Goal: Use online tool/utility: Utilize a website feature to perform a specific function

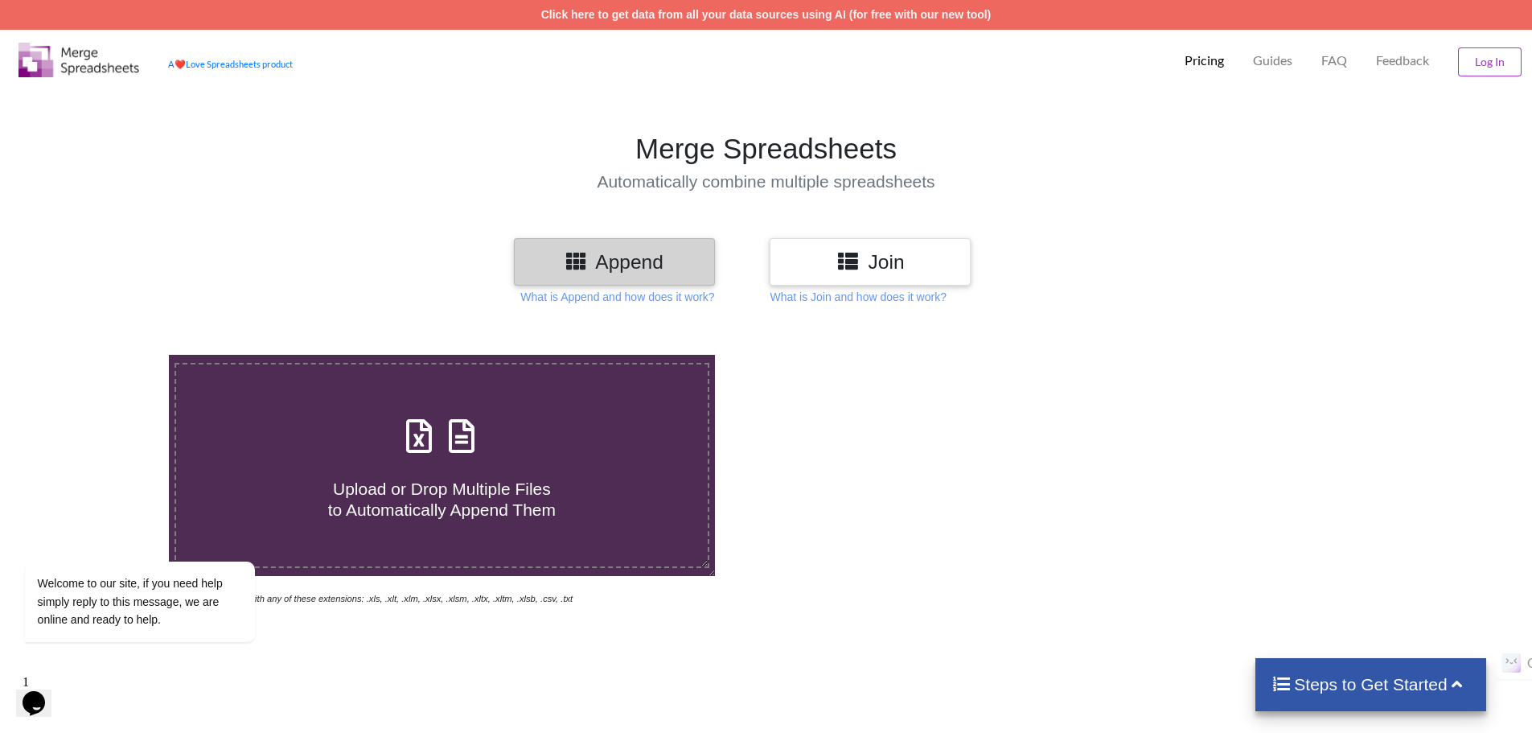
click at [804, 268] on h3 "Join" at bounding box center [870, 261] width 177 height 23
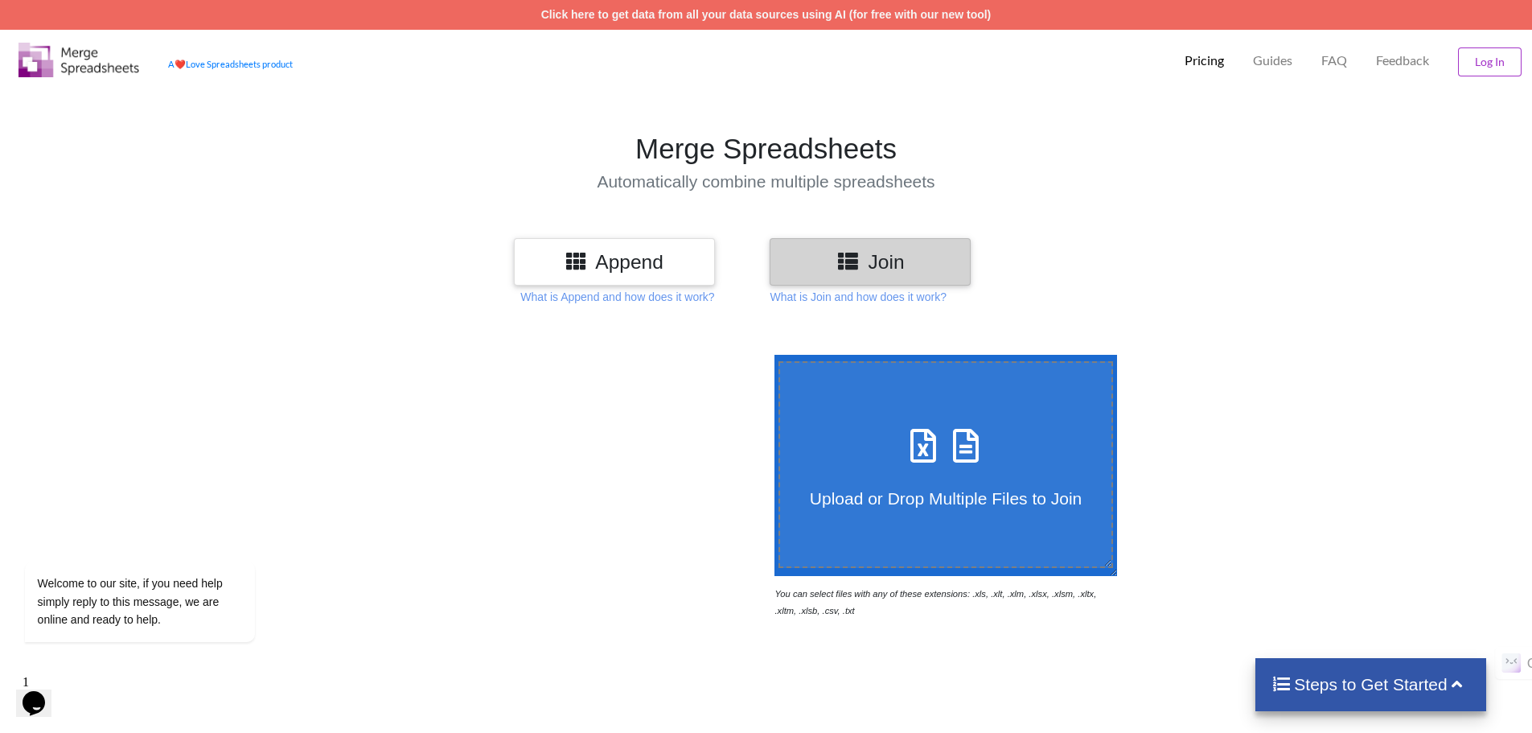
click at [921, 447] on icon at bounding box center [923, 438] width 40 height 34
click at [771, 355] on input "Upload or Drop Multiple Files to Join" at bounding box center [771, 355] width 0 height 0
type input "C:\fakepath\NYC_attendees_IT_and_Cyber_Titles.csv"
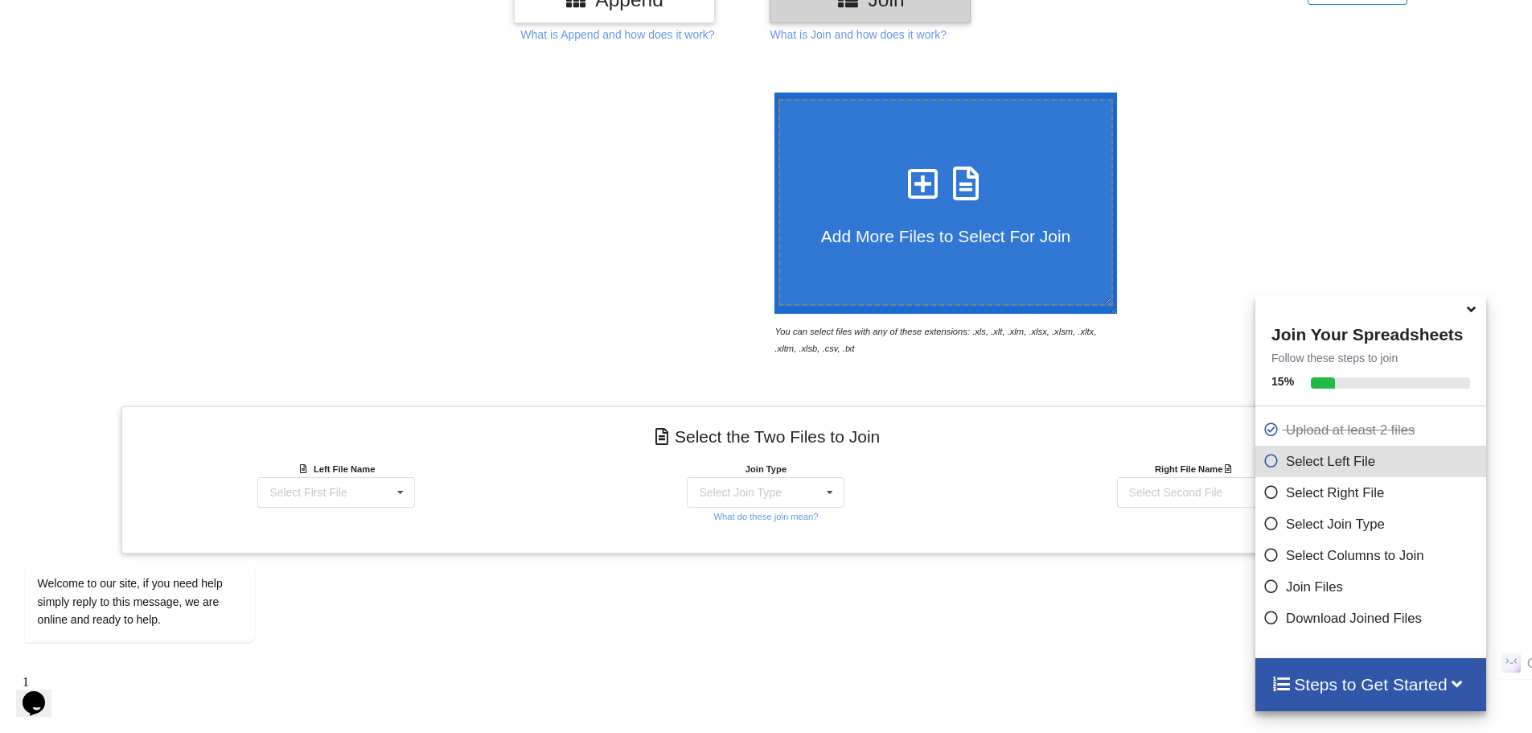
scroll to position [512, 0]
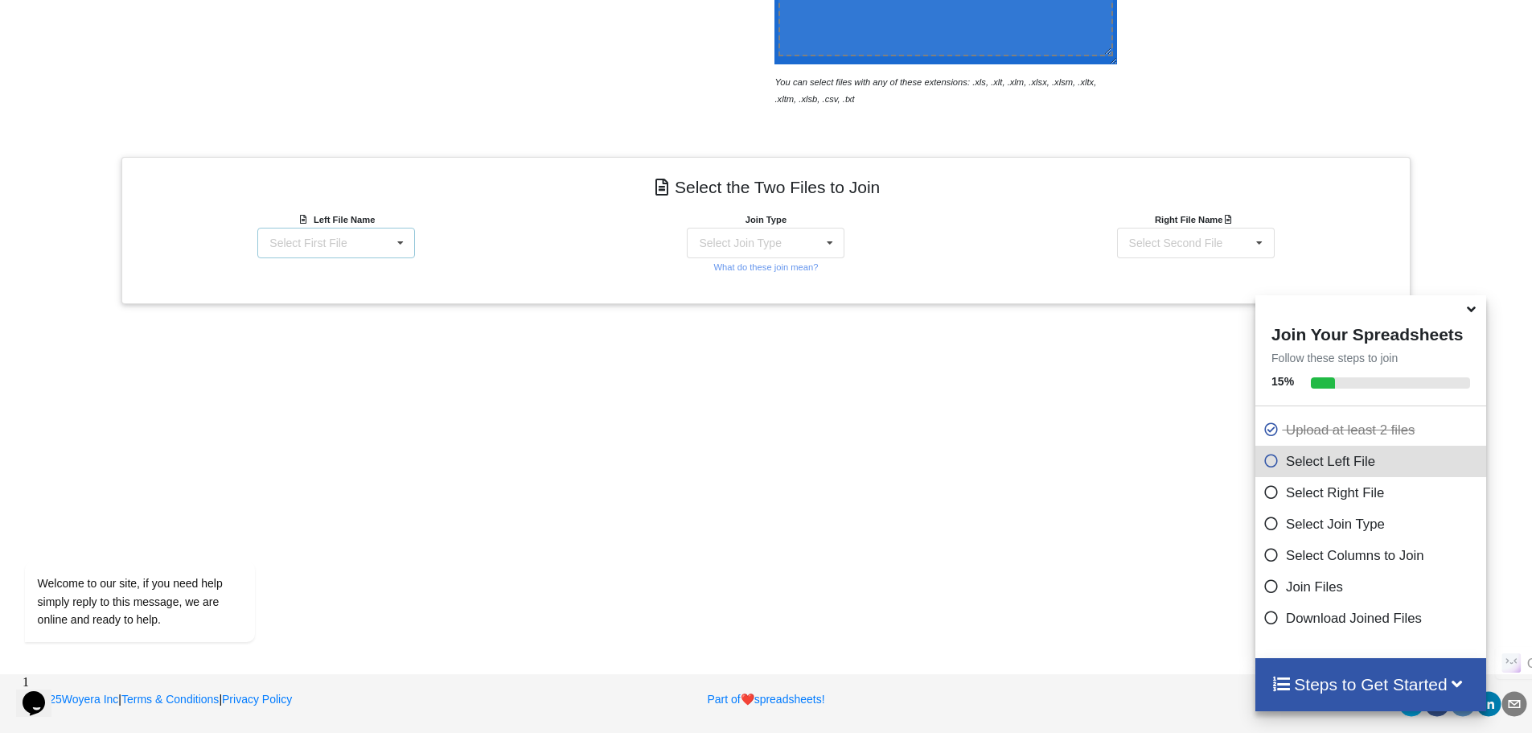
click at [385, 241] on div "Select First File NYC_attendees_IT_and_Cyber_Titles.csv NYC_attendees_Non_IT_an…" at bounding box center [336, 243] width 158 height 31
click at [376, 276] on span "NYC_attendees_IT_and_Cyber_Titles.csv" at bounding box center [350, 272] width 210 height 13
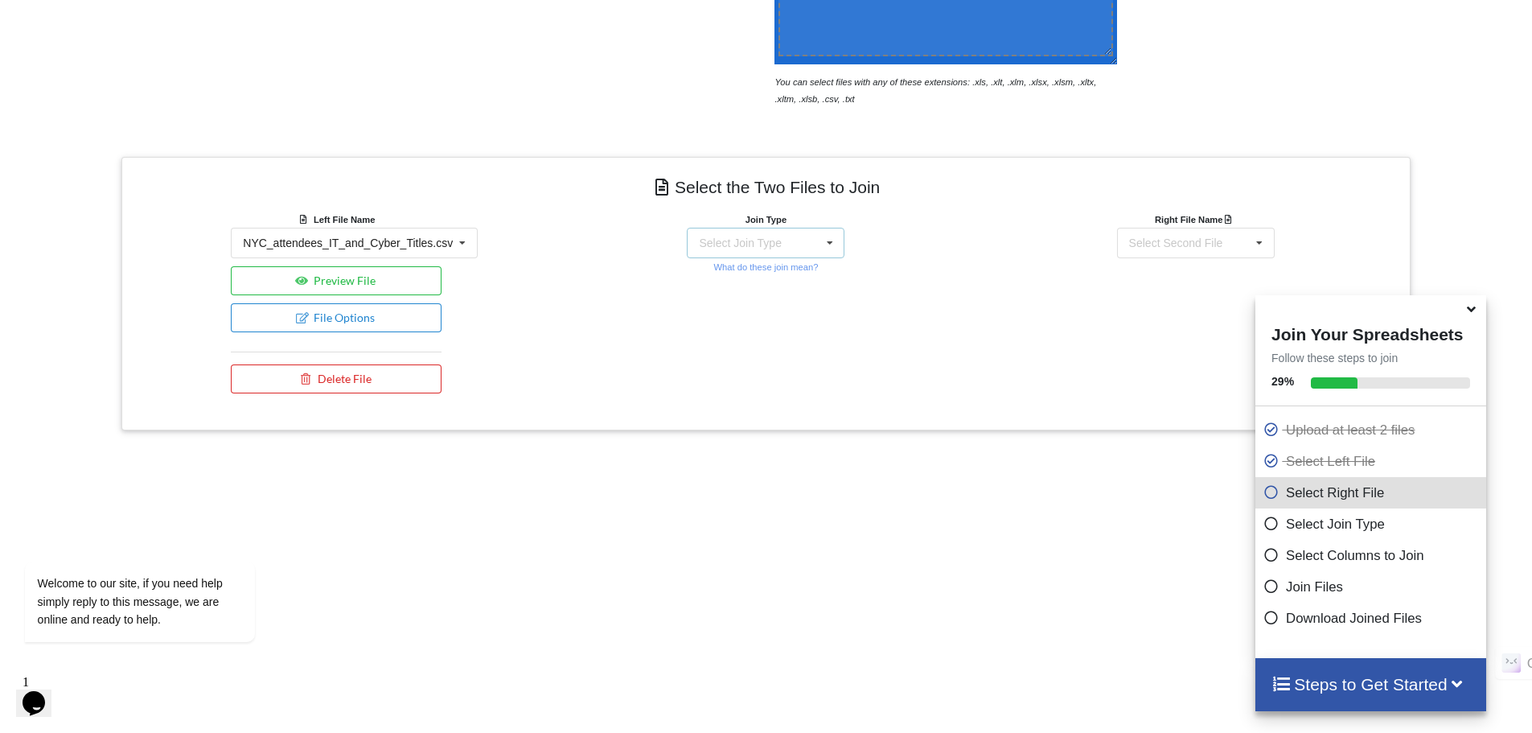
click at [787, 232] on div "Select Join Type INNER JOIN LEFT JOIN RIGHT JOIN FULL JOIN" at bounding box center [766, 243] width 158 height 31
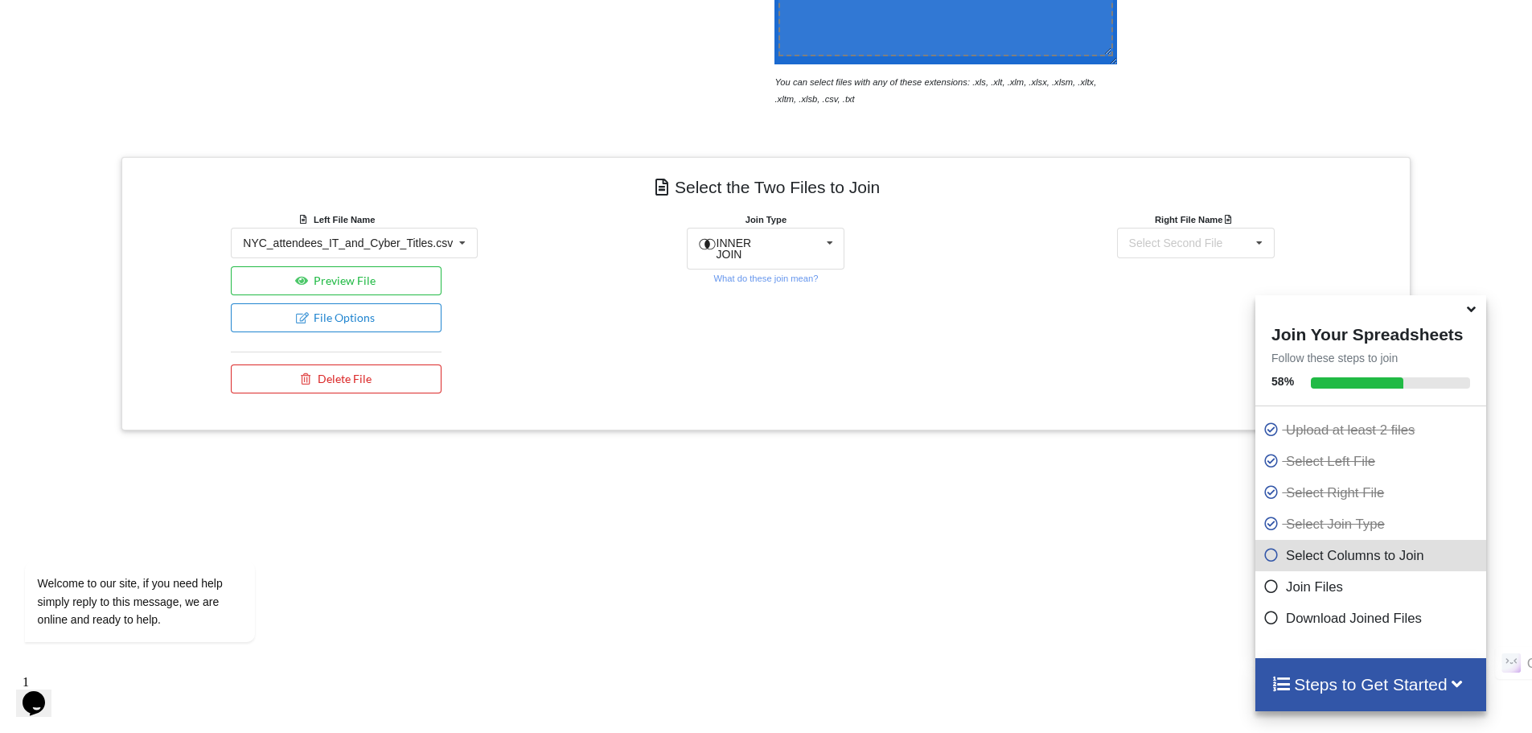
click at [613, 233] on div "Join Type INNER JOIN INNER JOIN LEFT JOIN RIGHT JOIN FULL JOIN What do these jo…" at bounding box center [766, 306] width 430 height 191
click at [752, 240] on span "INNER JOIN" at bounding box center [734, 248] width 35 height 24
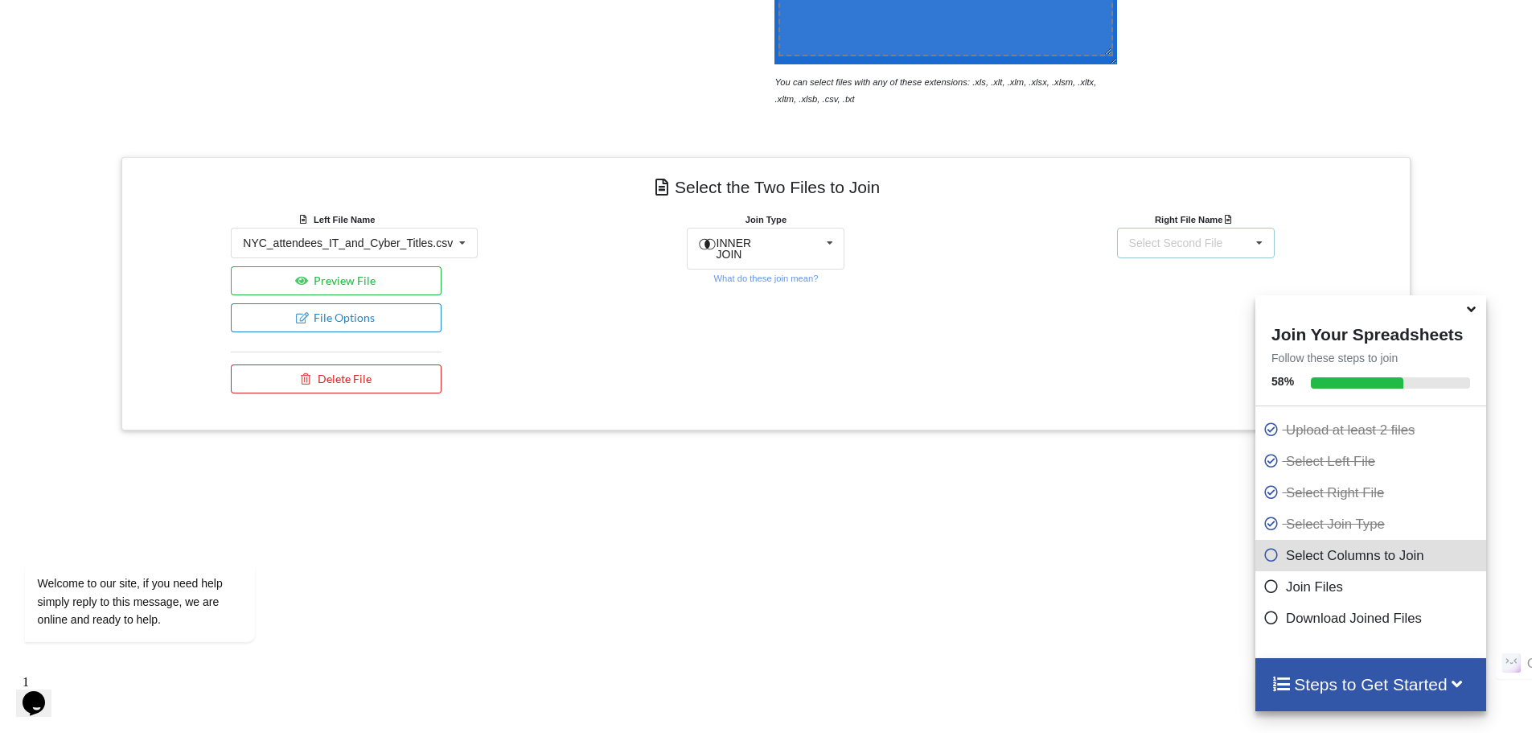
click at [1146, 228] on div "Select Second File NYC_attendees_IT_and_Cyber_Titles.csv NYC_attendees_Non_IT_a…" at bounding box center [1196, 243] width 158 height 31
click at [1162, 302] on span "NYC_attendees_Non_IT_and_Cyber_Titles.csv" at bounding box center [1222, 302] width 236 height 13
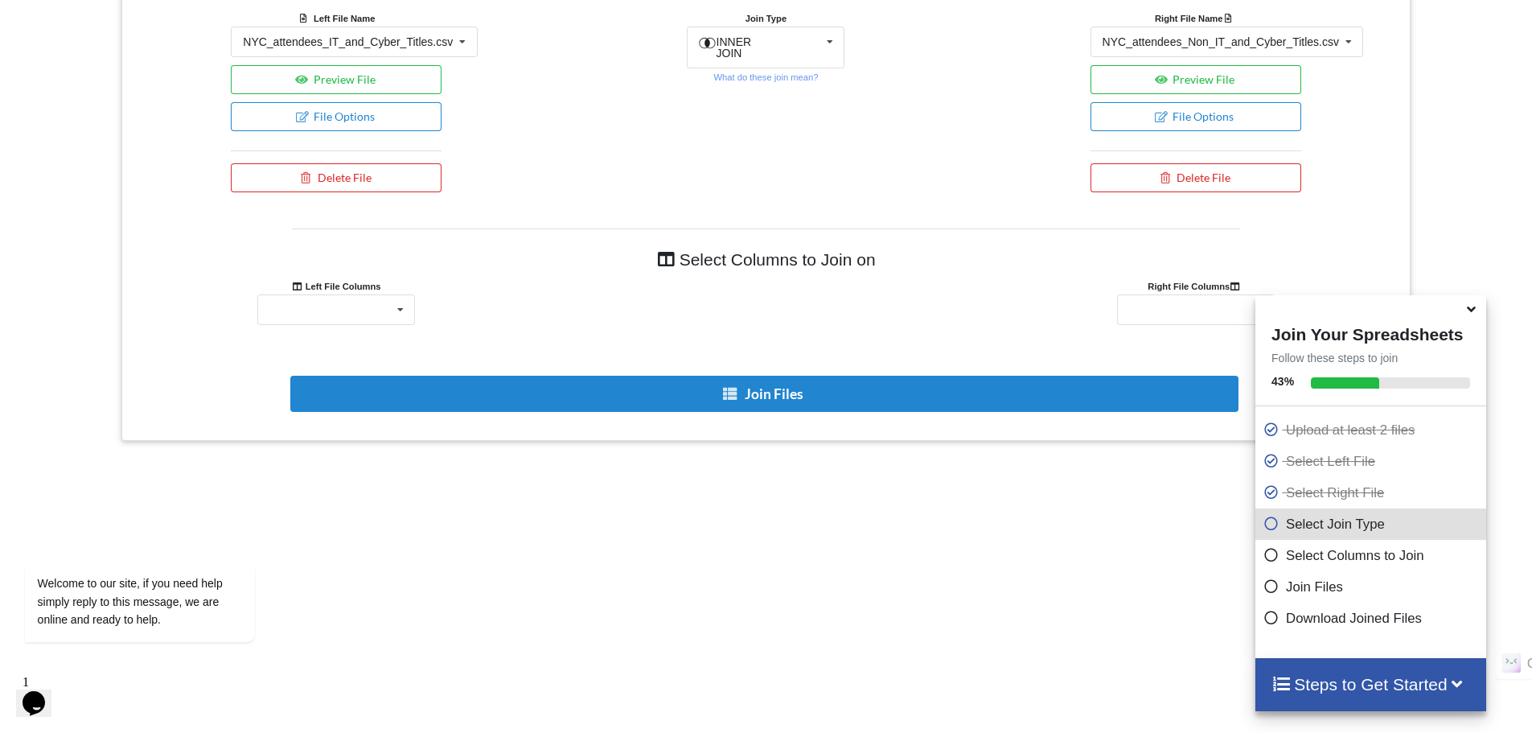
scroll to position [786, 0]
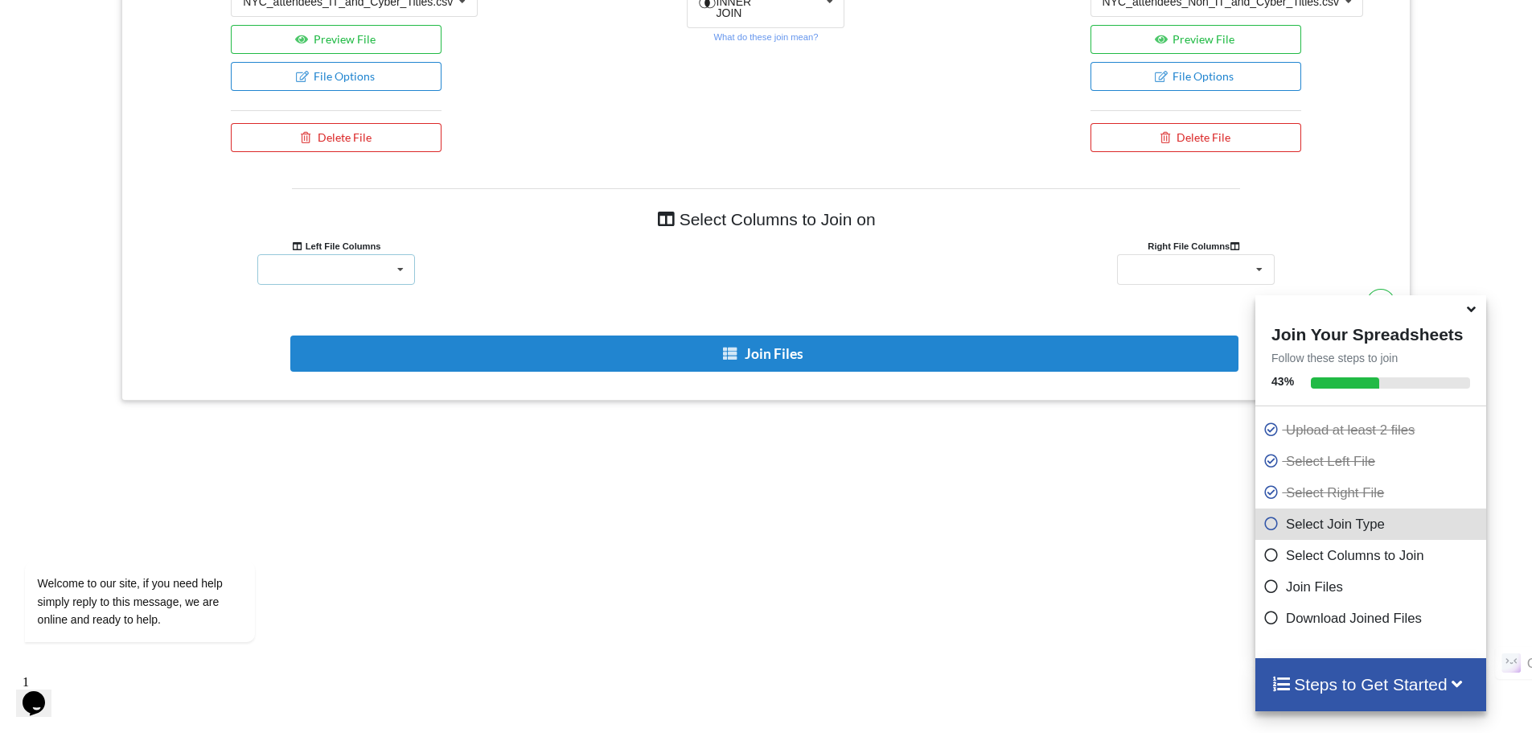
click at [376, 269] on div "Name First name Last name Email Email Status Company Name Title Unnamed: 7 Link…" at bounding box center [336, 269] width 158 height 31
drag, startPoint x: 808, startPoint y: 462, endPoint x: 807, endPoint y: 454, distance: 8.2
click at [808, 459] on div "Add More Files to Select For Join You can select files with any of these extens…" at bounding box center [766, 136] width 1532 height 1202
click at [1471, 310] on icon at bounding box center [1471, 306] width 17 height 14
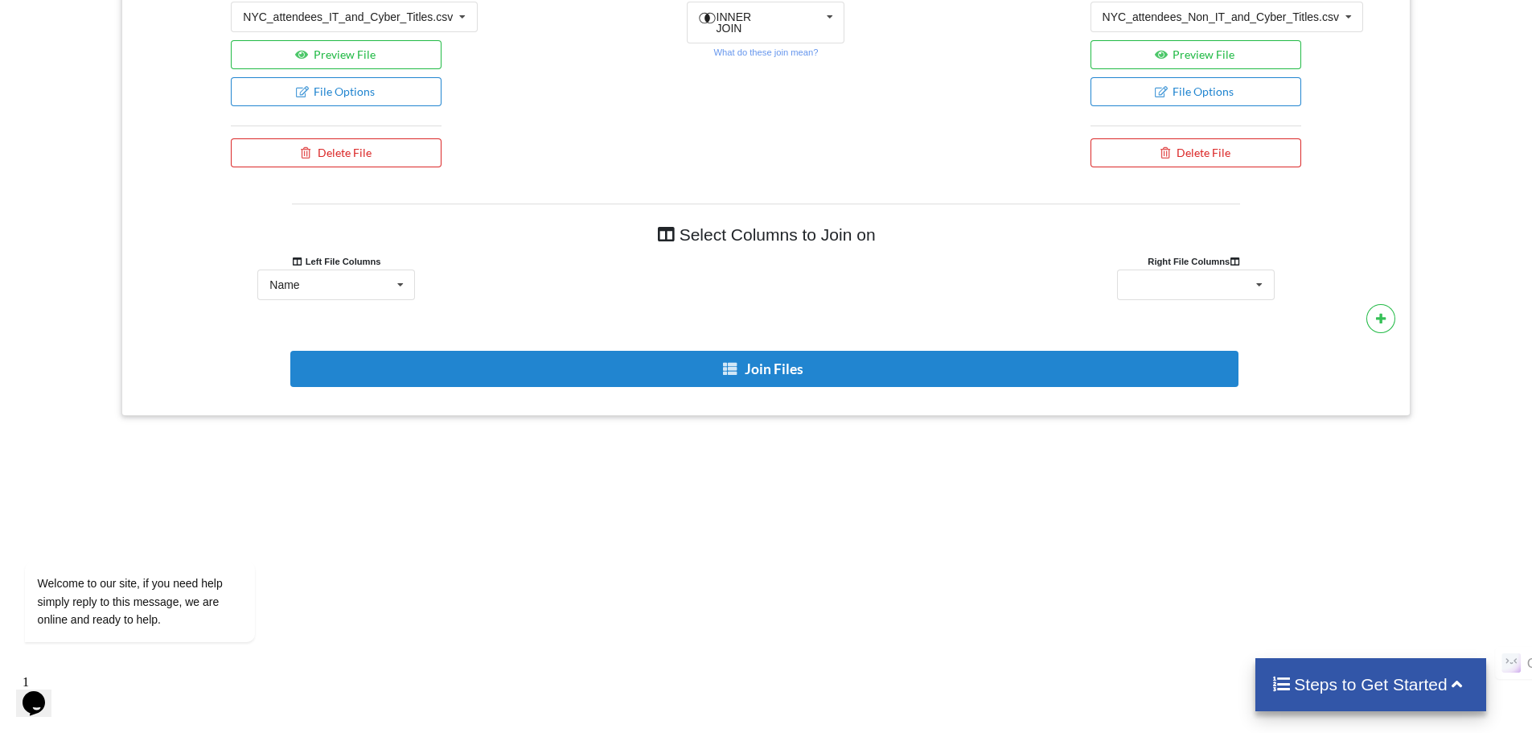
scroll to position [592, 0]
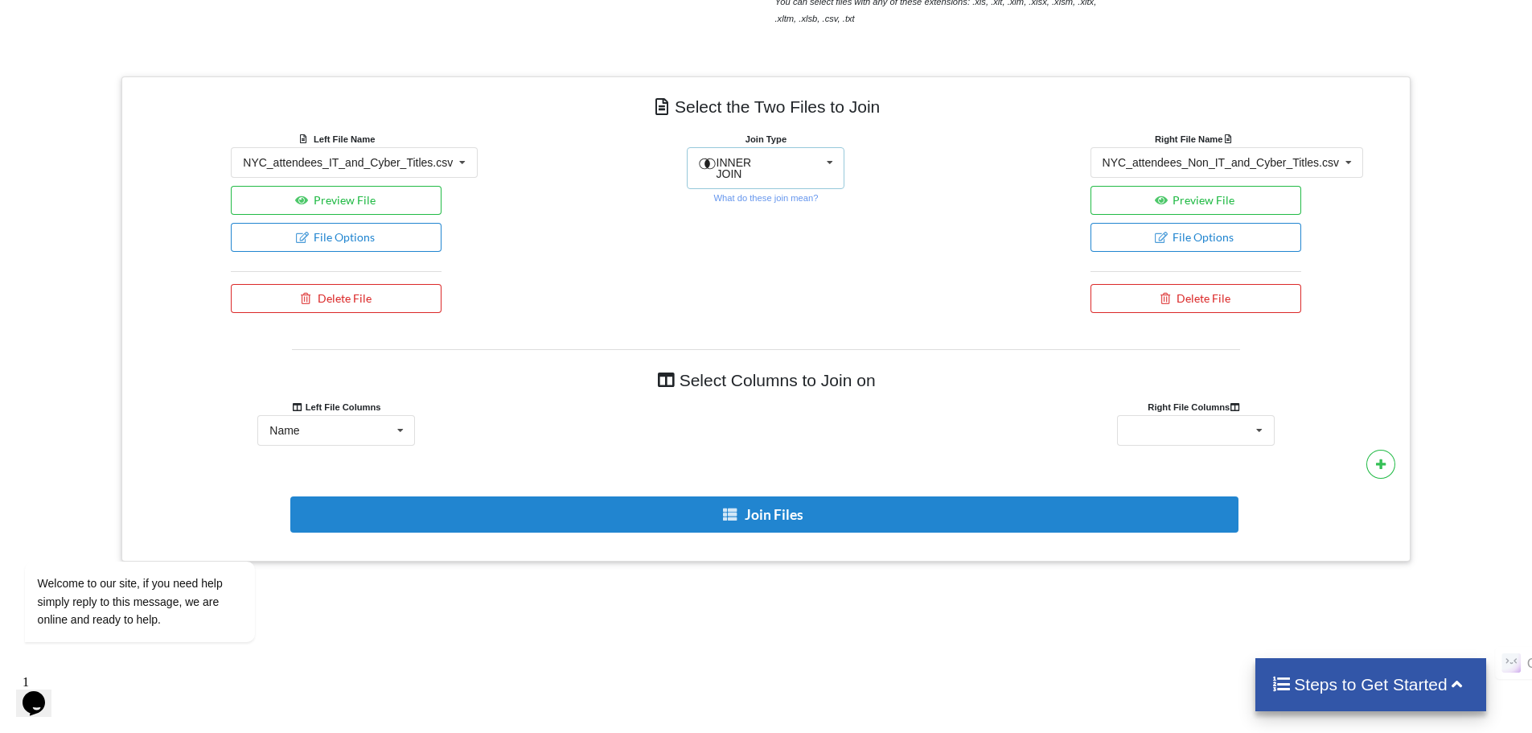
click at [783, 169] on div "INNER JOIN INNER JOIN LEFT JOIN RIGHT JOIN FULL JOIN" at bounding box center [766, 168] width 158 height 42
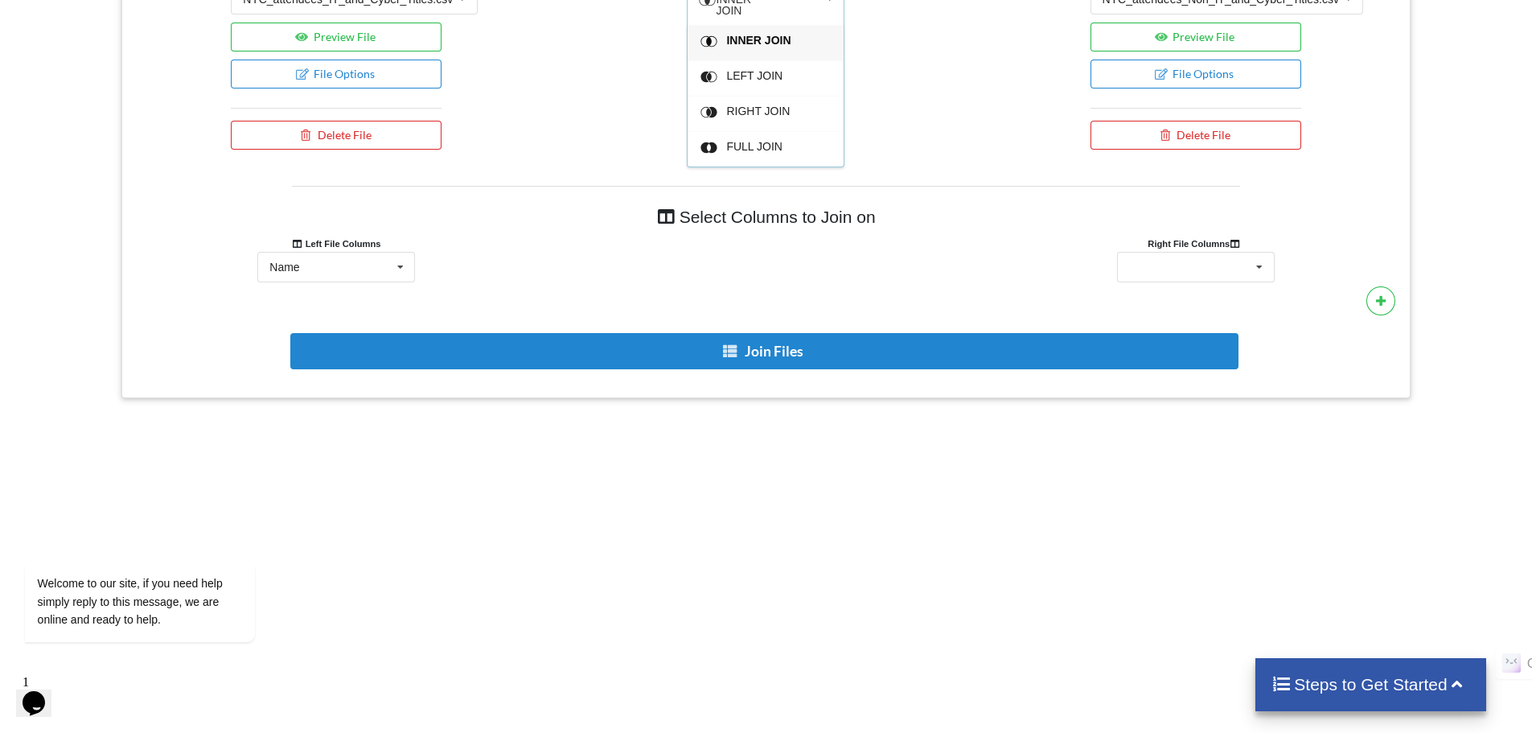
scroll to position [722, 0]
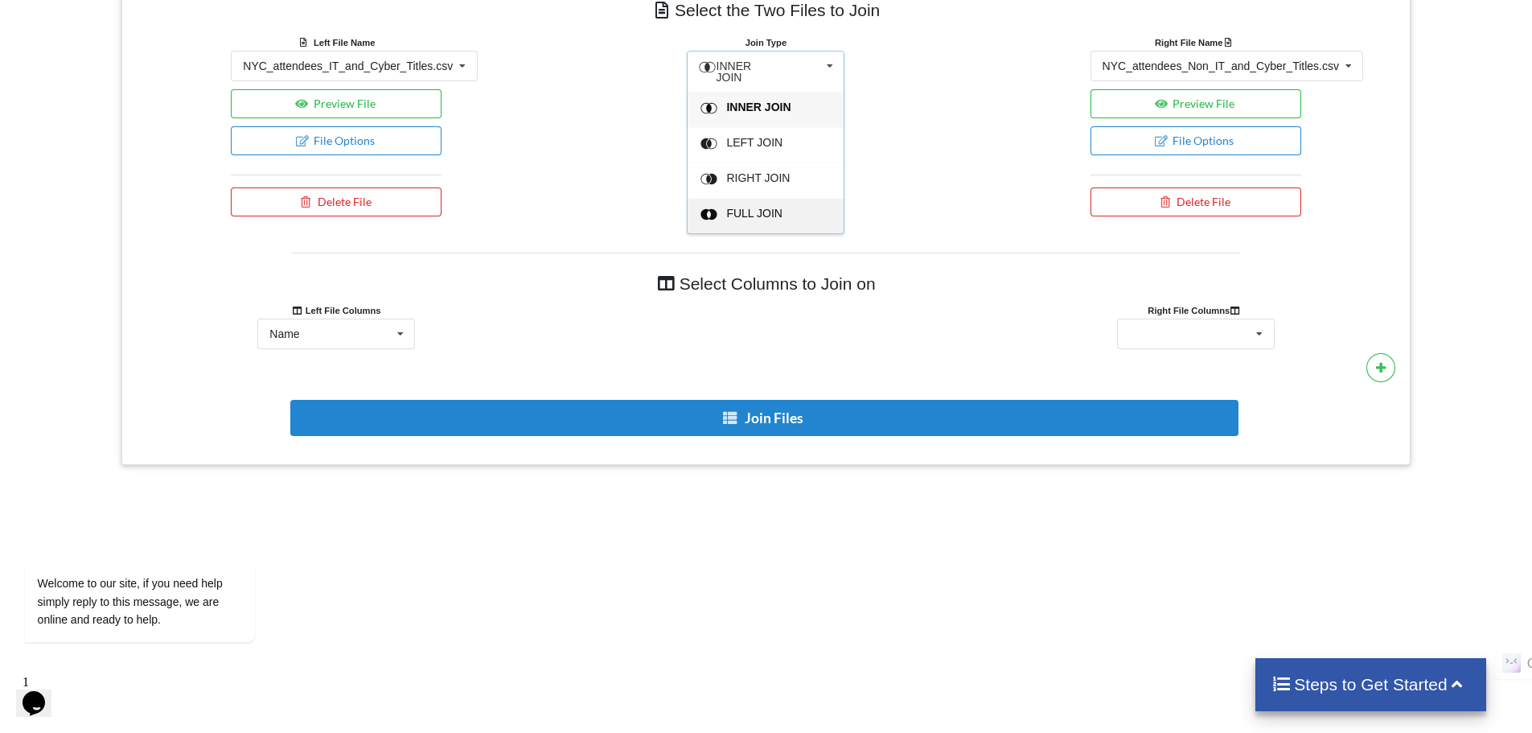
click at [772, 207] on span "FULL JOIN" at bounding box center [755, 213] width 56 height 13
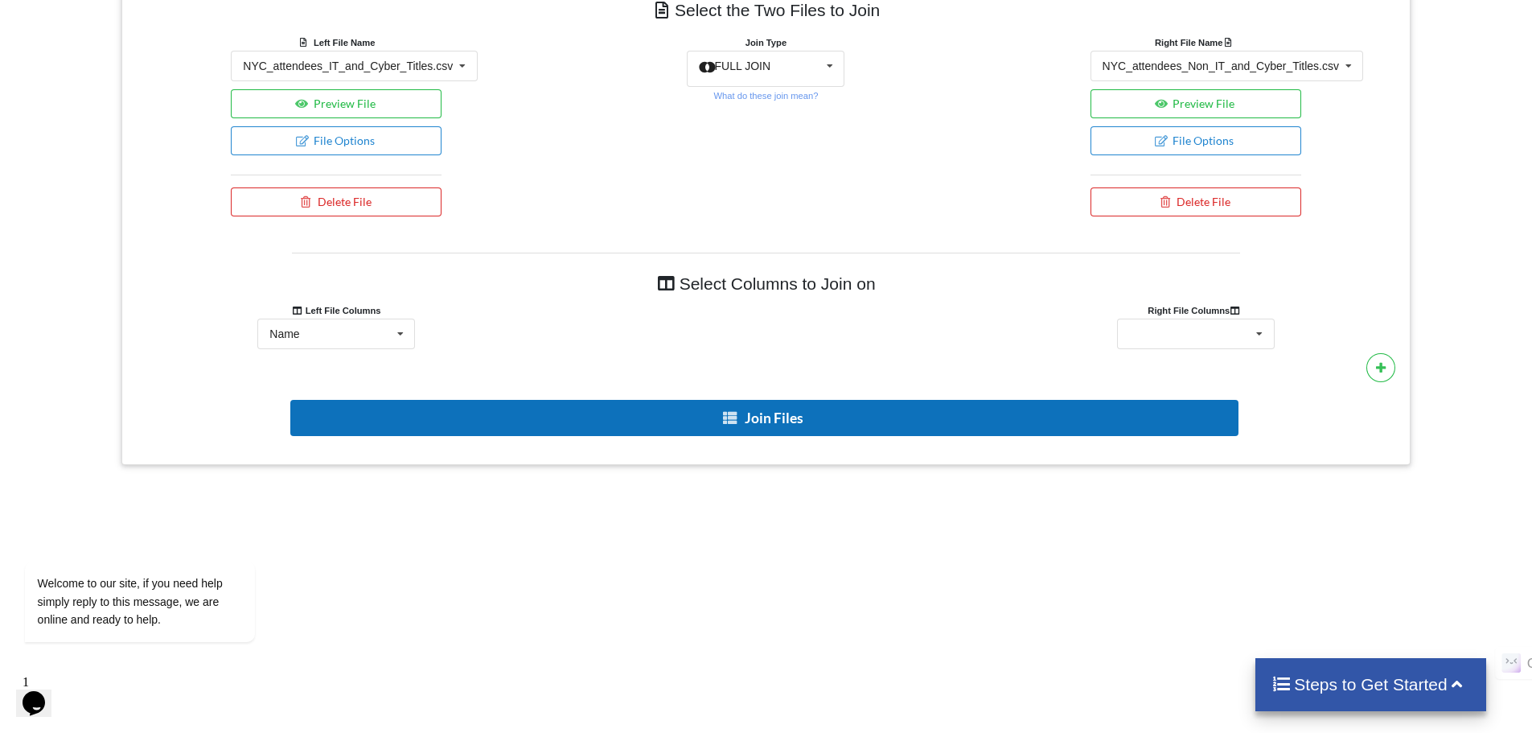
click at [784, 418] on button "Join Files" at bounding box center [764, 418] width 948 height 36
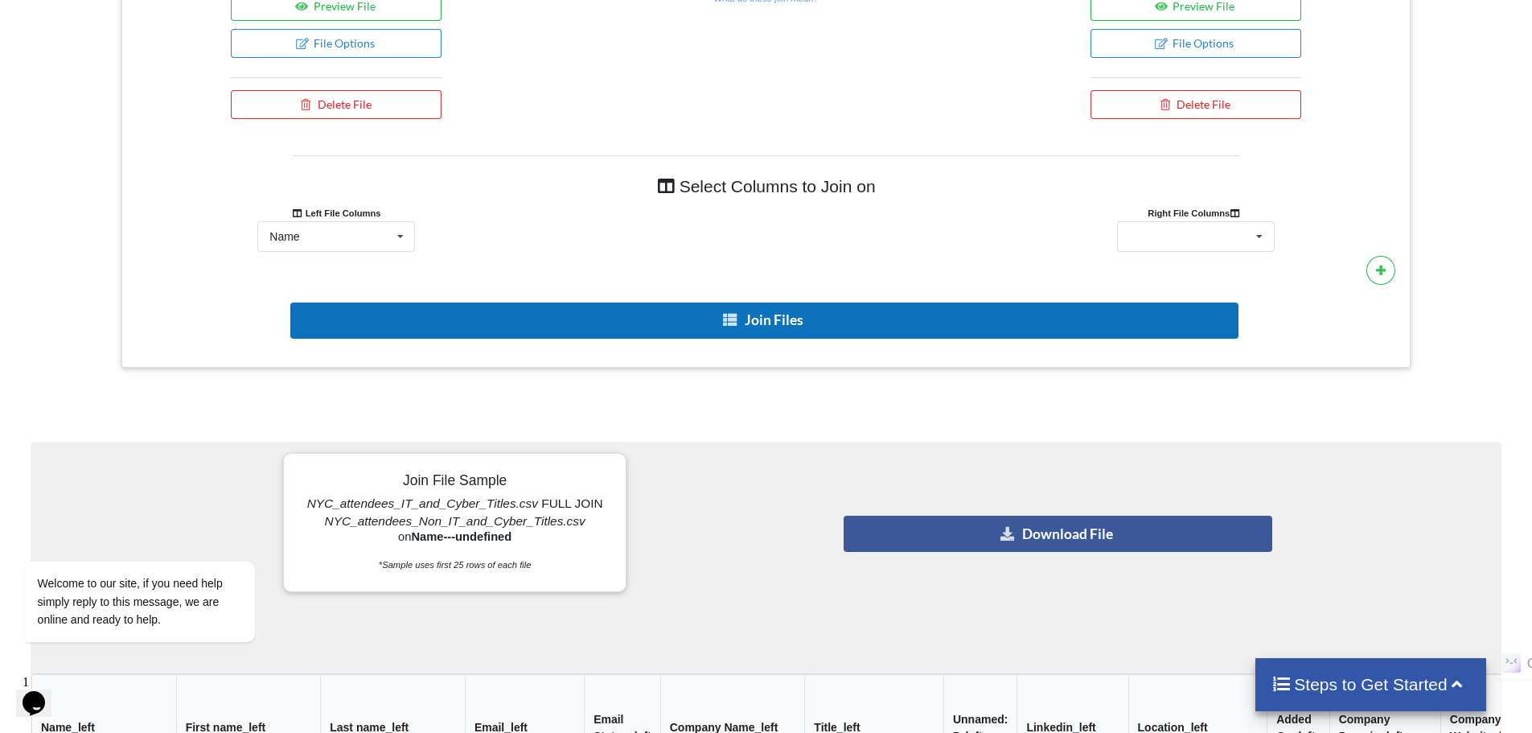
scroll to position [918, 0]
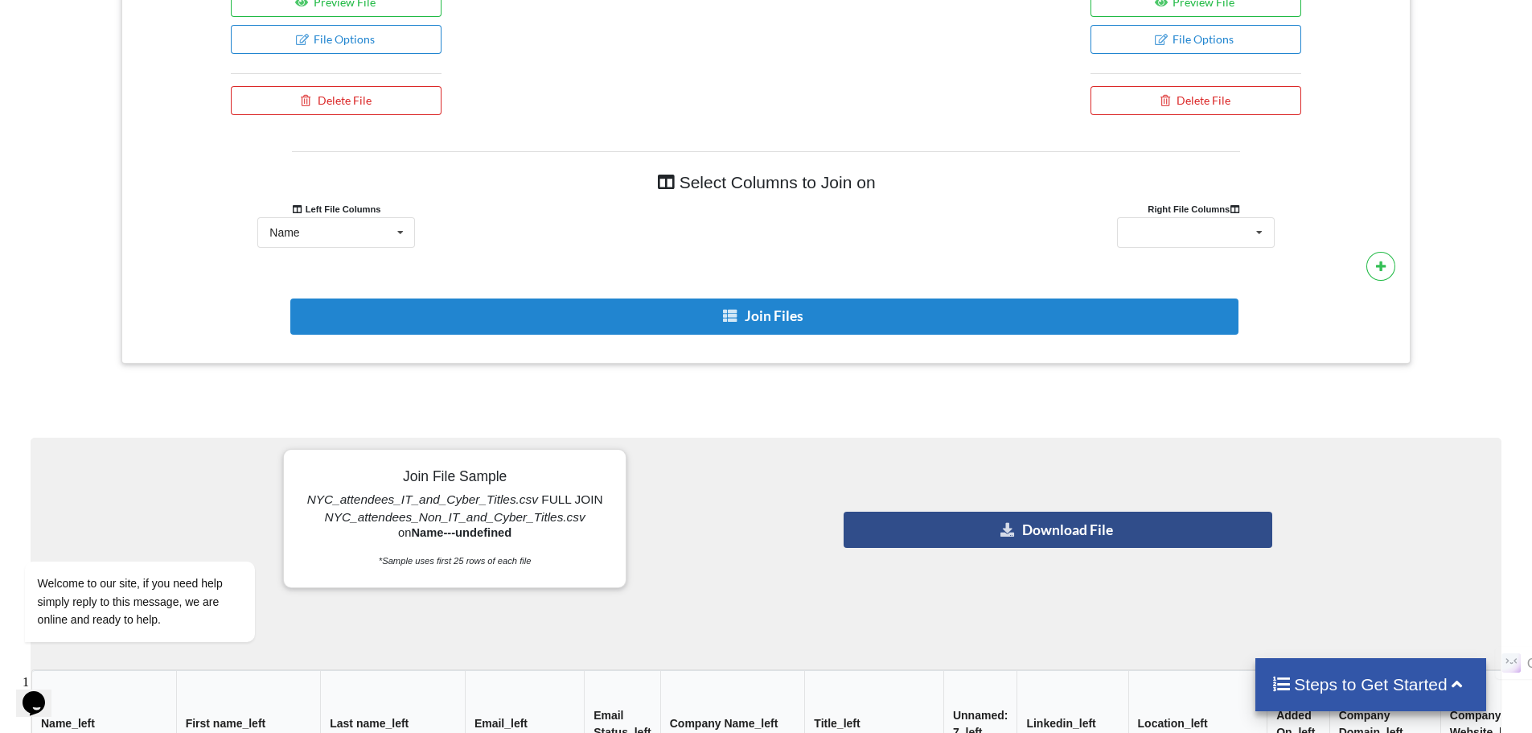
click at [990, 516] on button "Download File" at bounding box center [1058, 530] width 429 height 36
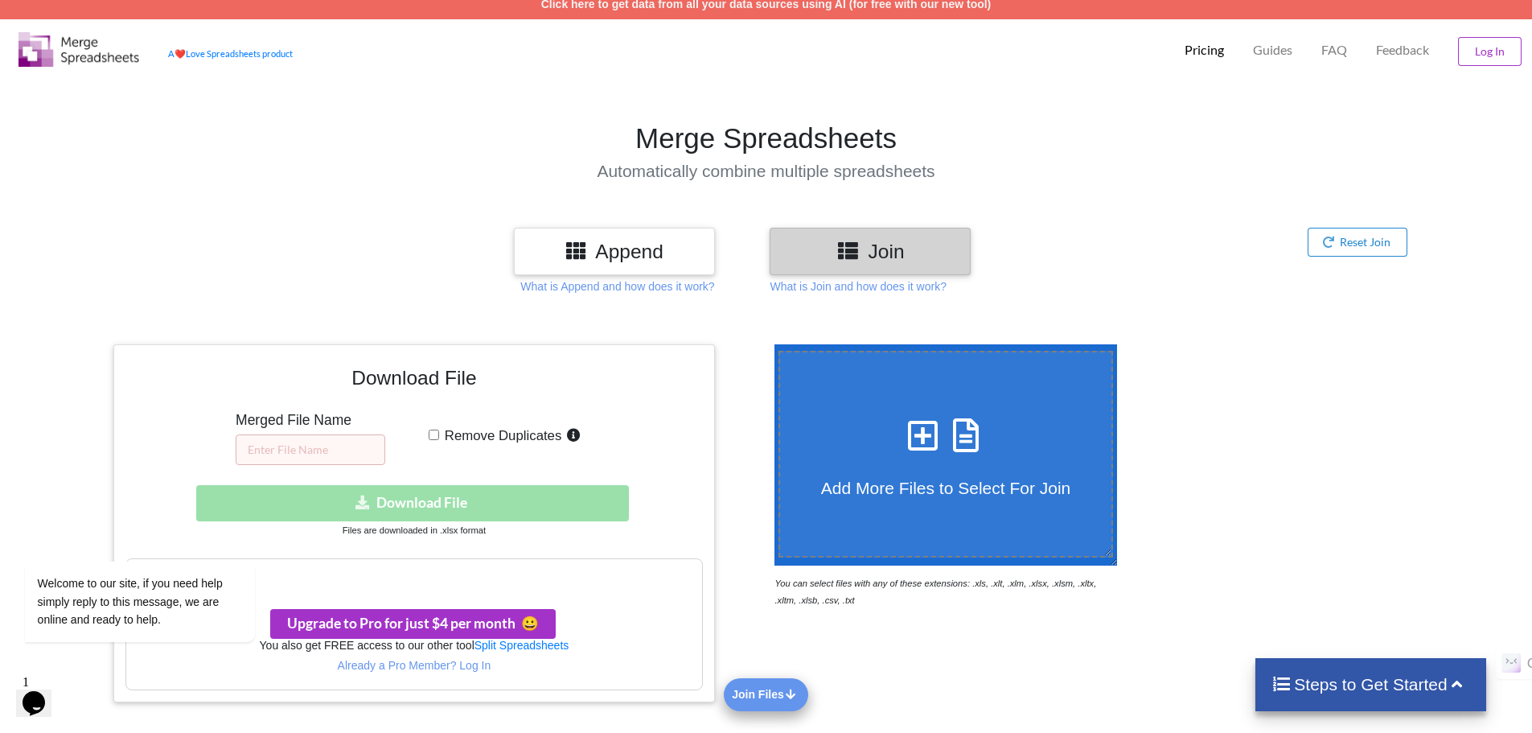
scroll to position [0, 0]
